Goal: Task Accomplishment & Management: Manage account settings

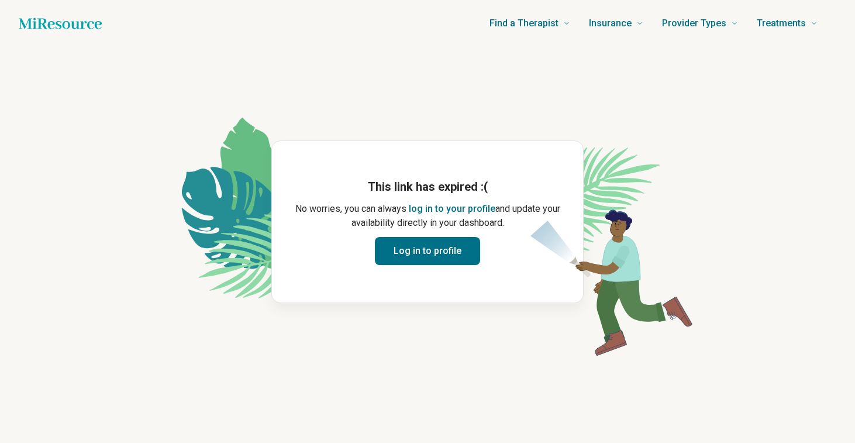
click at [460, 255] on button "Log in to profile" at bounding box center [427, 251] width 105 height 28
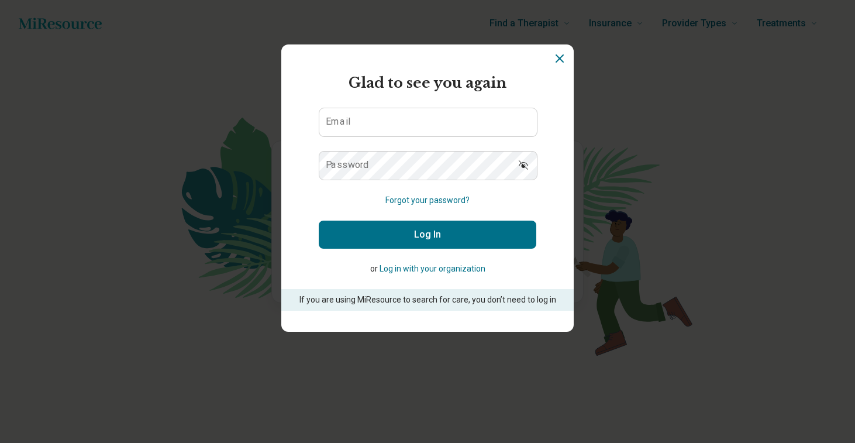
click at [353, 99] on form "Glad to see you again Email Password Forgot your password? Log In or Log in wit…" at bounding box center [428, 192] width 218 height 238
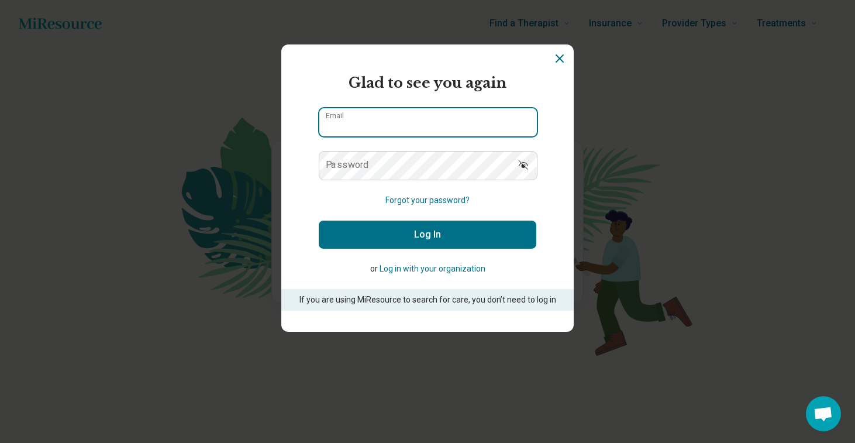
click at [353, 122] on input "Email" at bounding box center [428, 122] width 218 height 28
click at [519, 120] on input "Email" at bounding box center [428, 122] width 218 height 28
click at [523, 123] on input "Email" at bounding box center [428, 122] width 218 height 28
click at [436, 137] on form "Glad to see you again Email Password Forgot your password? Log In or Log in wit…" at bounding box center [428, 192] width 218 height 238
click at [490, 126] on input "Email" at bounding box center [428, 122] width 218 height 28
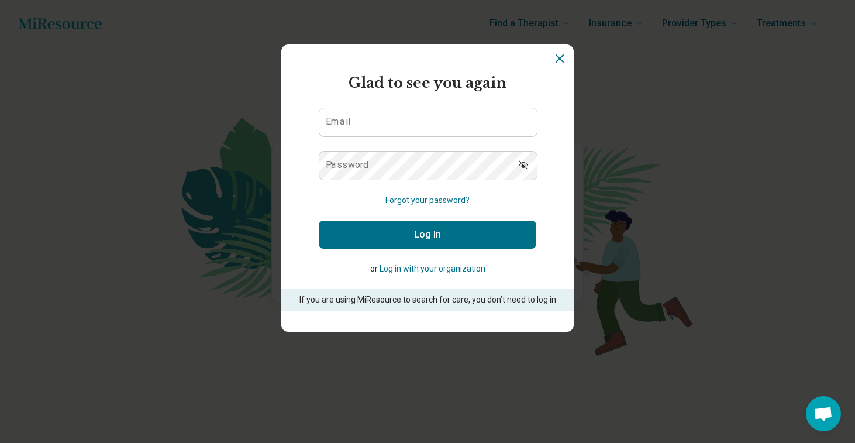
type input "**********"
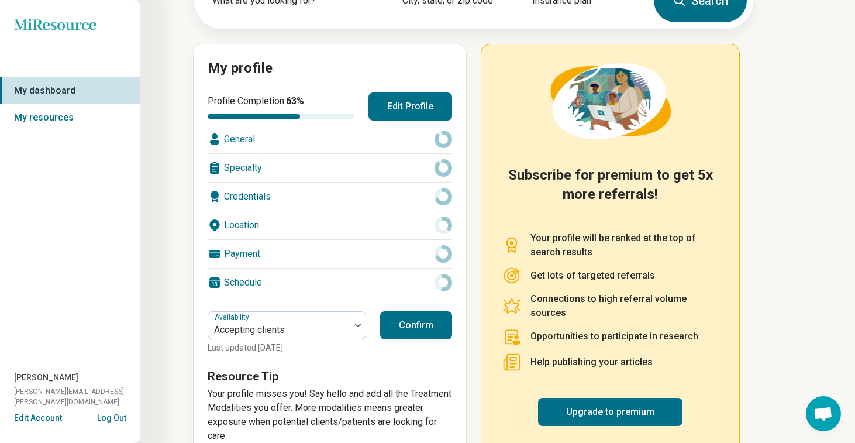
scroll to position [101, 0]
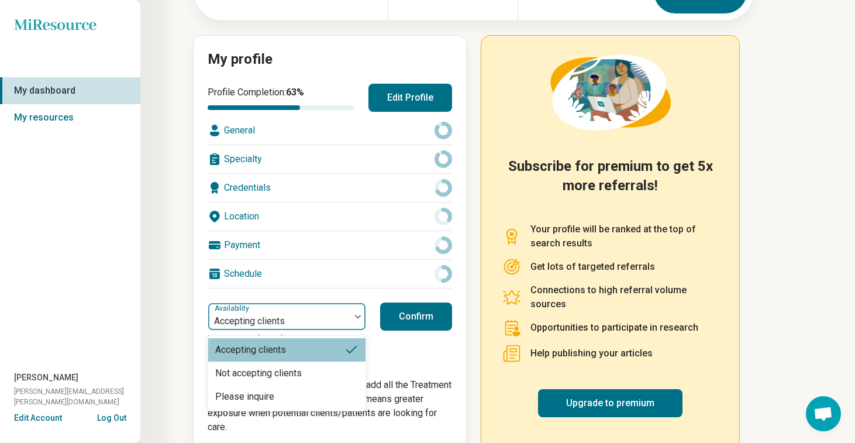
click at [282, 322] on div at bounding box center [279, 321] width 133 height 16
click at [257, 374] on div "Not accepting clients" at bounding box center [258, 373] width 87 height 14
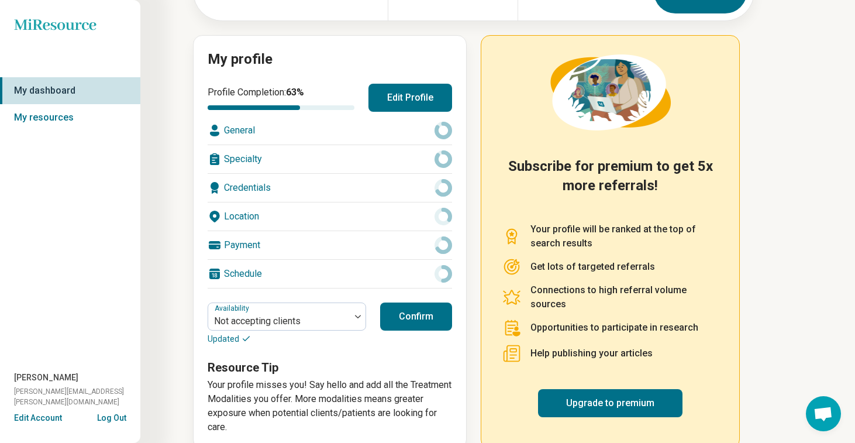
click at [428, 321] on button "Confirm" at bounding box center [416, 316] width 72 height 28
